Goal: Task Accomplishment & Management: Manage account settings

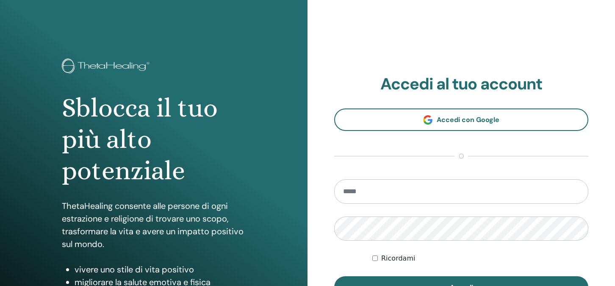
scroll to position [84, 0]
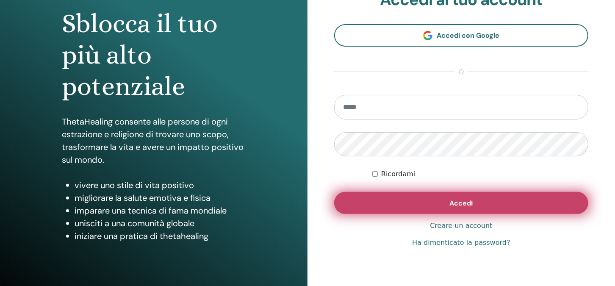
type input "**********"
click at [460, 205] on span "Accedi" at bounding box center [461, 203] width 23 height 9
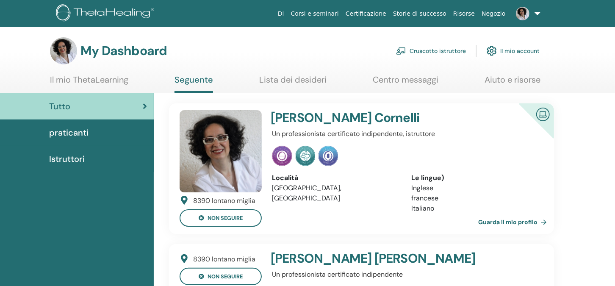
click at [441, 51] on link "Cruscotto istruttore" at bounding box center [431, 51] width 70 height 19
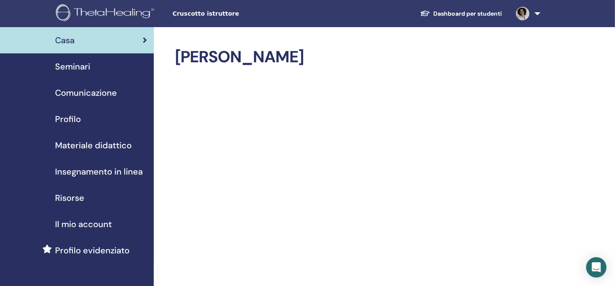
click at [71, 120] on span "Profilo" at bounding box center [68, 119] width 26 height 13
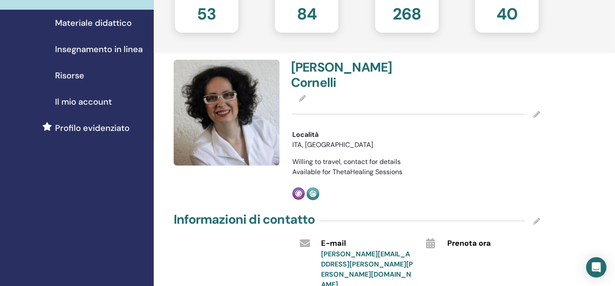
scroll to position [127, 0]
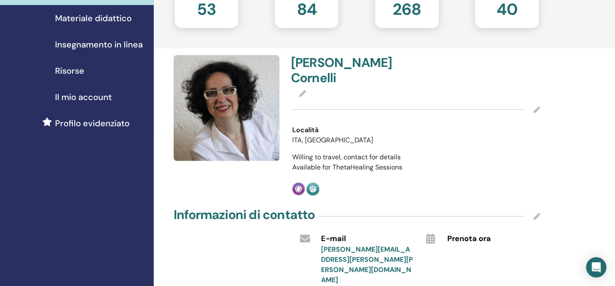
click at [302, 90] on icon at bounding box center [302, 93] width 7 height 7
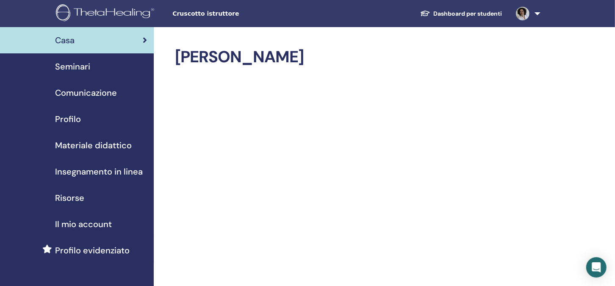
click at [69, 116] on span "Profilo" at bounding box center [68, 119] width 26 height 13
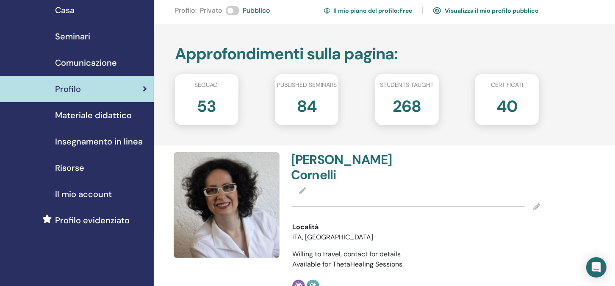
scroll to position [42, 0]
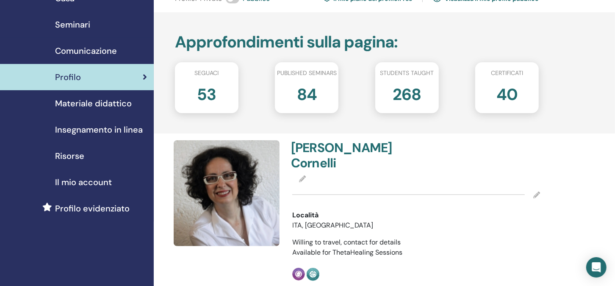
click at [536, 191] on icon at bounding box center [536, 194] width 7 height 7
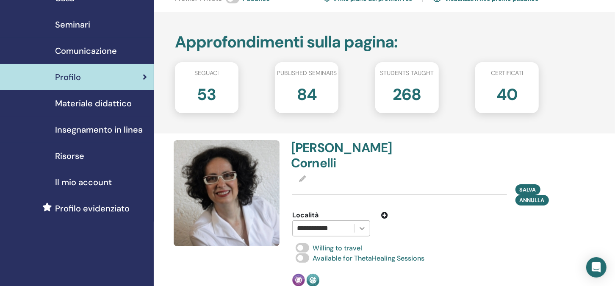
click at [360, 224] on icon at bounding box center [362, 228] width 8 height 8
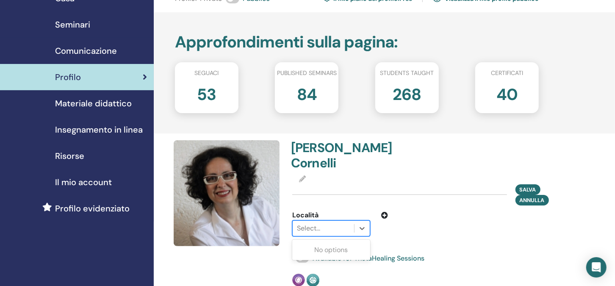
drag, startPoint x: 307, startPoint y: 214, endPoint x: 325, endPoint y: 210, distance: 18.2
click at [309, 222] on div at bounding box center [323, 228] width 53 height 12
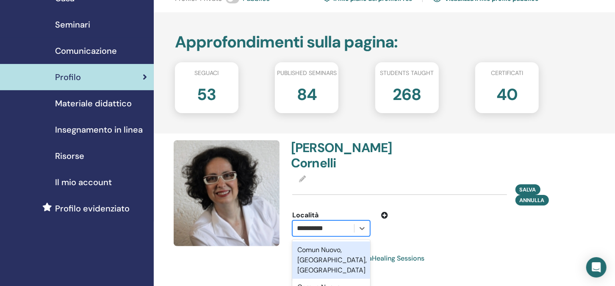
scroll to position [0, 4]
type input "*********"
click at [323, 242] on div "Comun Nuovo, Bergamo, ITA" at bounding box center [331, 259] width 78 height 37
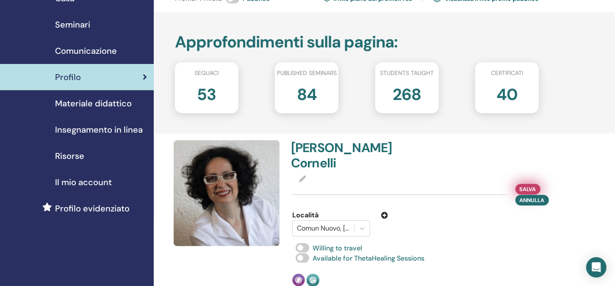
click at [526, 185] on span "Salva" at bounding box center [528, 189] width 17 height 9
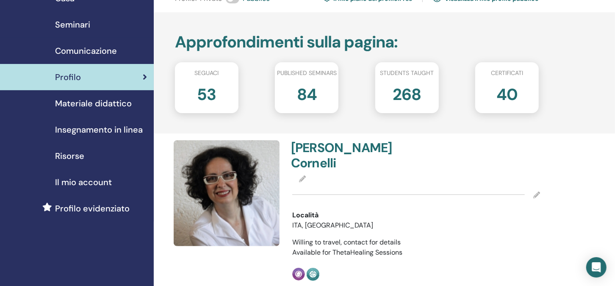
click at [73, 22] on span "Seminari" at bounding box center [72, 24] width 35 height 13
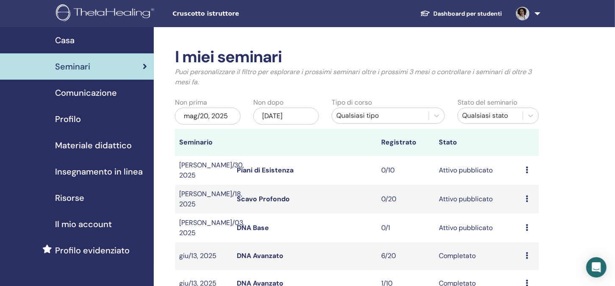
click at [75, 89] on span "Comunicazione" at bounding box center [86, 92] width 62 height 13
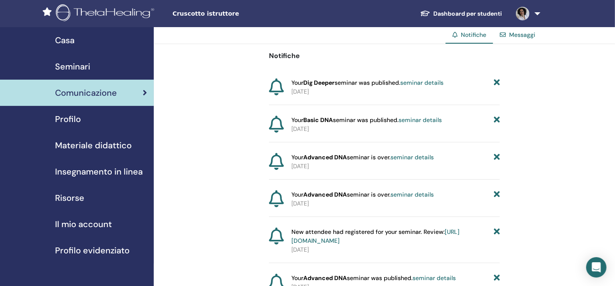
click at [73, 124] on span "Profilo" at bounding box center [68, 119] width 26 height 13
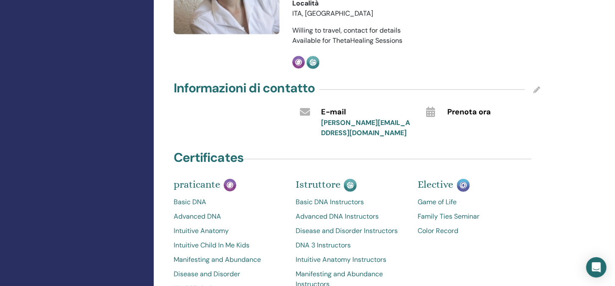
scroll to position [42, 0]
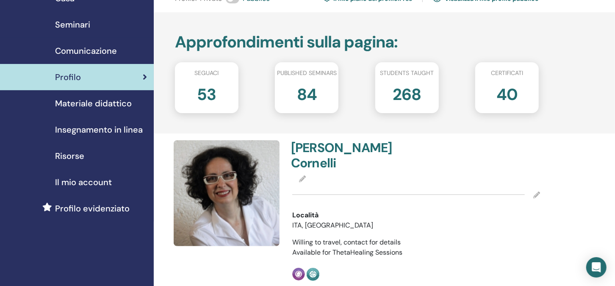
click at [78, 100] on span "Materiale didattico" at bounding box center [93, 103] width 77 height 13
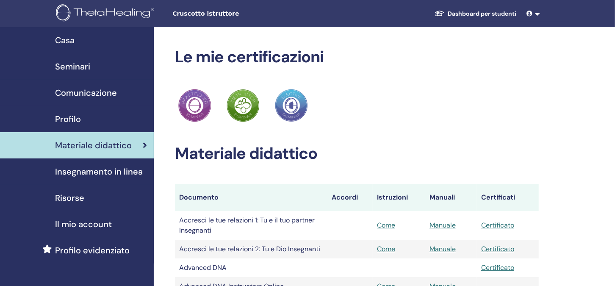
click at [83, 224] on span "Il mio account" at bounding box center [83, 224] width 57 height 13
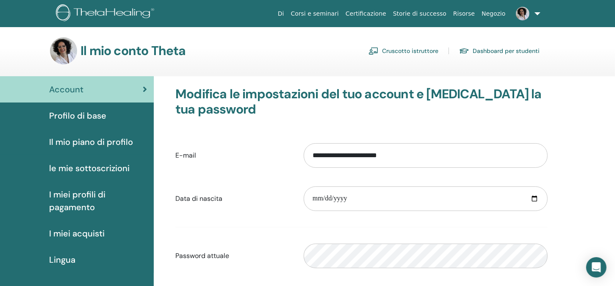
click at [83, 116] on span "Profilo di base" at bounding box center [77, 115] width 57 height 13
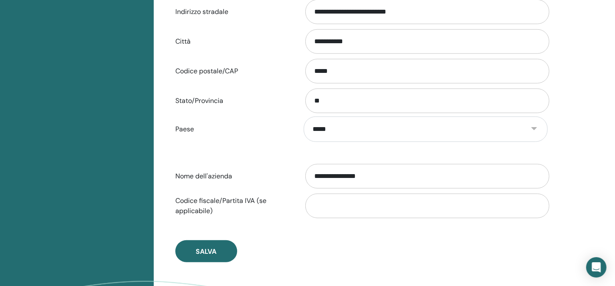
scroll to position [357, 0]
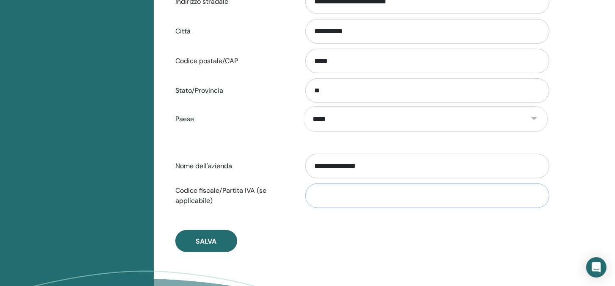
click at [317, 194] on input "Codice fiscale/Partita IVA (se applicabile)" at bounding box center [427, 195] width 244 height 25
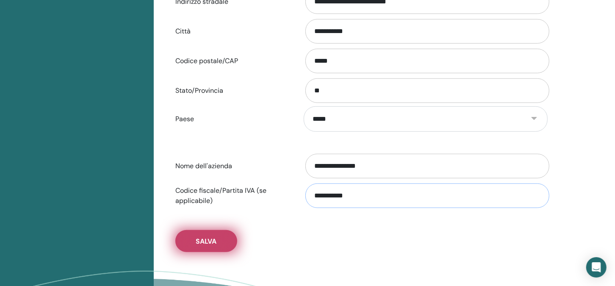
type input "**********"
click at [206, 238] on span "Salva" at bounding box center [206, 241] width 21 height 9
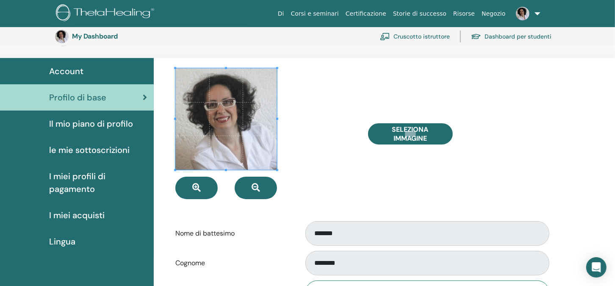
scroll to position [0, 0]
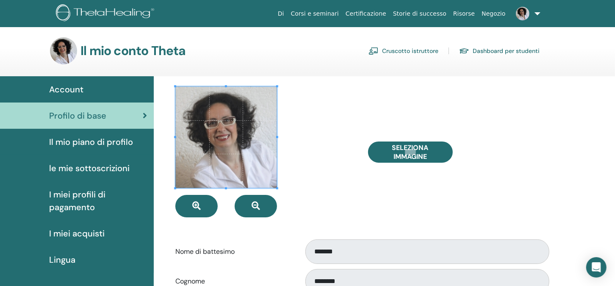
click at [64, 86] on span "Account" at bounding box center [66, 89] width 34 height 13
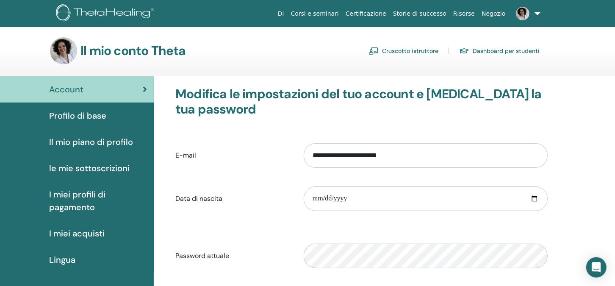
click at [64, 50] on img at bounding box center [63, 50] width 27 height 27
click at [404, 50] on link "Cruscotto istruttore" at bounding box center [404, 51] width 70 height 14
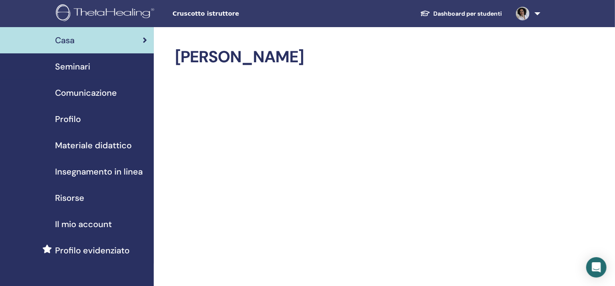
click at [75, 119] on span "Profilo" at bounding box center [68, 119] width 26 height 13
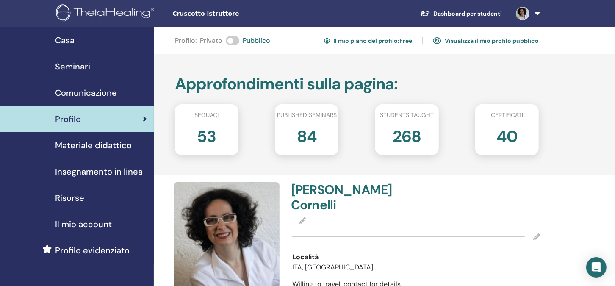
click at [537, 14] on link at bounding box center [526, 13] width 35 height 27
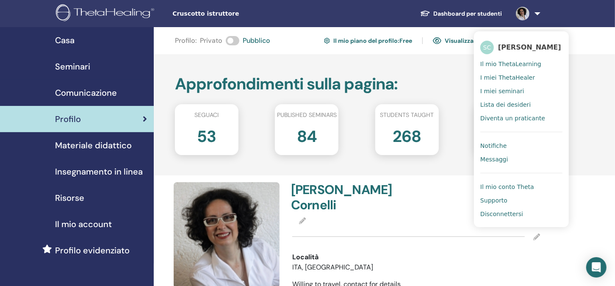
click at [496, 216] on span "Disconnettersi" at bounding box center [501, 214] width 43 height 8
